Goal: Manage account settings

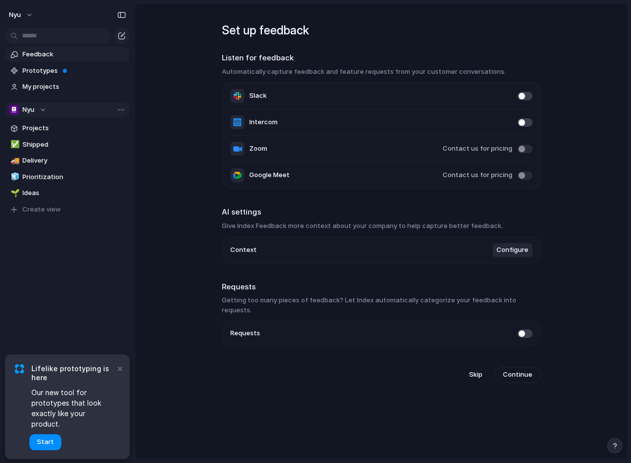
click at [41, 111] on div "Nyu" at bounding box center [27, 110] width 37 height 10
click at [25, 10] on button "nyu" at bounding box center [21, 15] width 34 height 16
click at [45, 39] on span "Settings" at bounding box center [36, 37] width 27 height 10
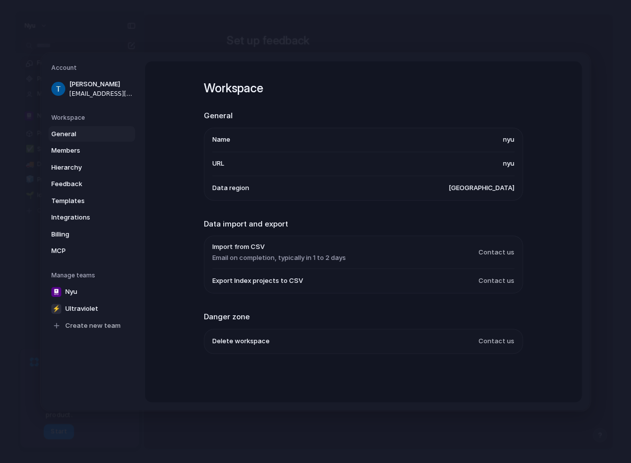
click at [466, 137] on li "Name [PERSON_NAME]" at bounding box center [363, 140] width 302 height 24
click at [509, 137] on span "nyu" at bounding box center [508, 140] width 11 height 10
click at [507, 140] on span "nyu" at bounding box center [508, 140] width 11 height 10
click at [96, 145] on link "Members" at bounding box center [91, 151] width 87 height 16
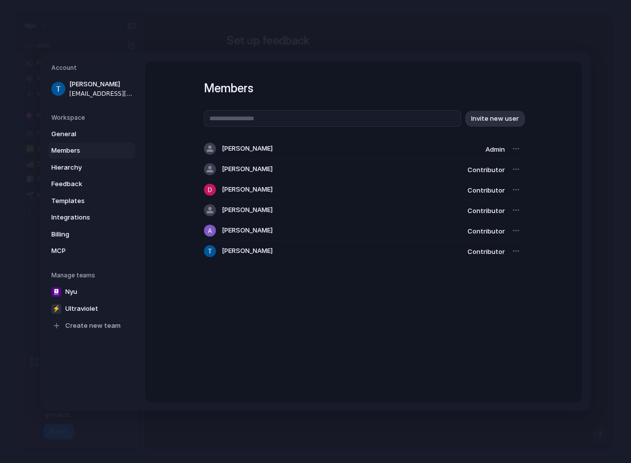
click at [519, 149] on div at bounding box center [516, 149] width 14 height 14
click at [511, 152] on div at bounding box center [516, 149] width 14 height 14
click at [505, 122] on span "Invite new user" at bounding box center [495, 118] width 48 height 10
click at [516, 209] on div at bounding box center [516, 210] width 14 height 14
click at [516, 152] on div at bounding box center [516, 149] width 14 height 14
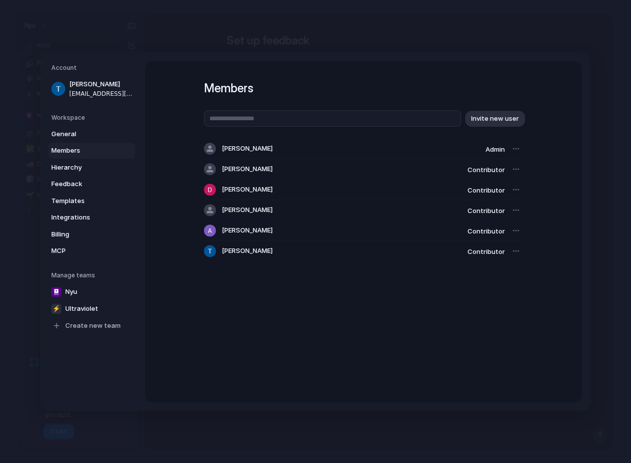
click at [516, 152] on div at bounding box center [516, 149] width 14 height 14
click at [517, 151] on div at bounding box center [516, 149] width 14 height 14
click at [70, 135] on span "General" at bounding box center [83, 134] width 64 height 10
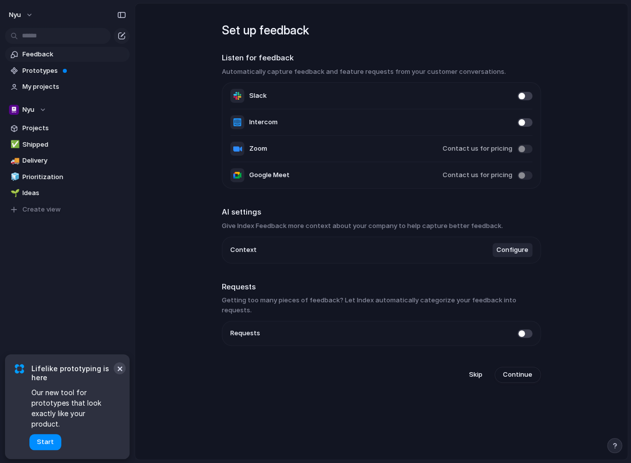
click at [118, 374] on button "×" at bounding box center [120, 368] width 12 height 12
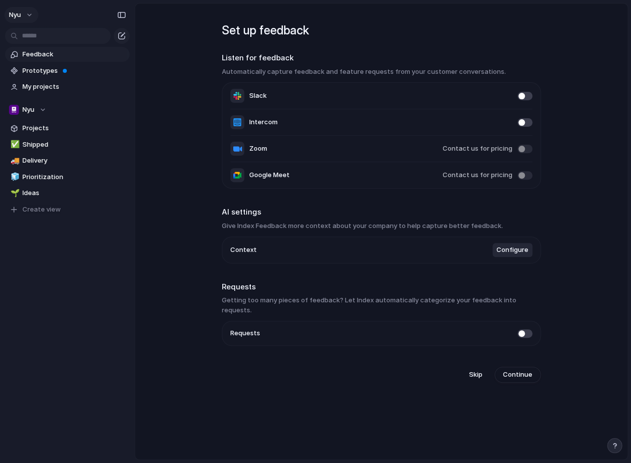
click at [28, 15] on button "nyu" at bounding box center [21, 15] width 34 height 16
click at [43, 83] on span "Sign out" at bounding box center [36, 85] width 26 height 10
